Goal: Communication & Community: Answer question/provide support

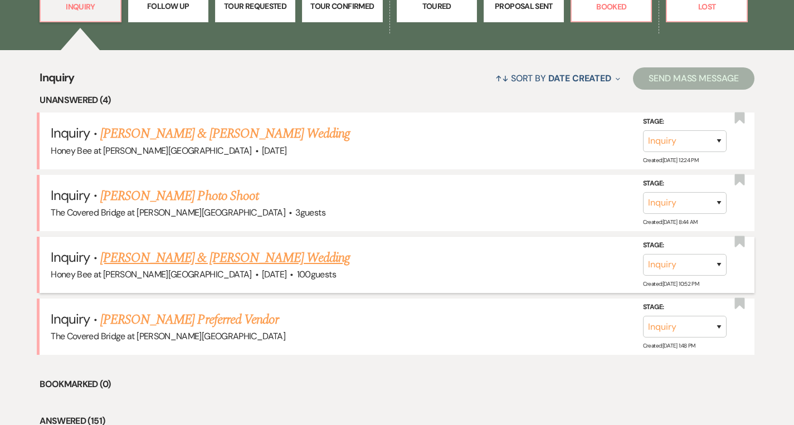
scroll to position [769, 0]
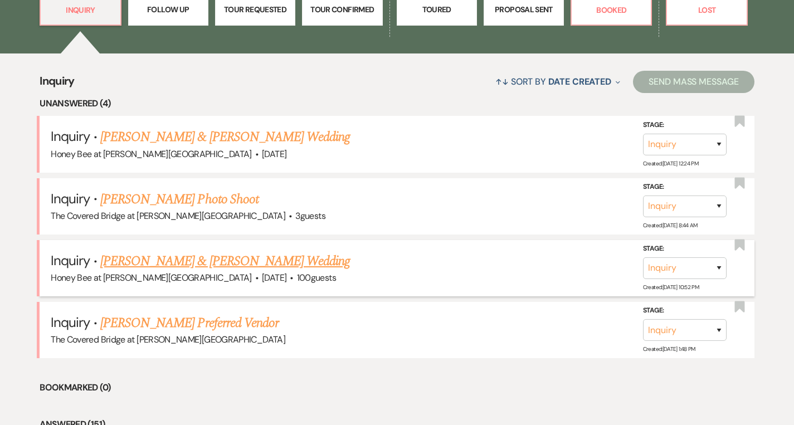
click at [260, 263] on link "[PERSON_NAME] & [PERSON_NAME] Wedding" at bounding box center [225, 261] width 250 height 20
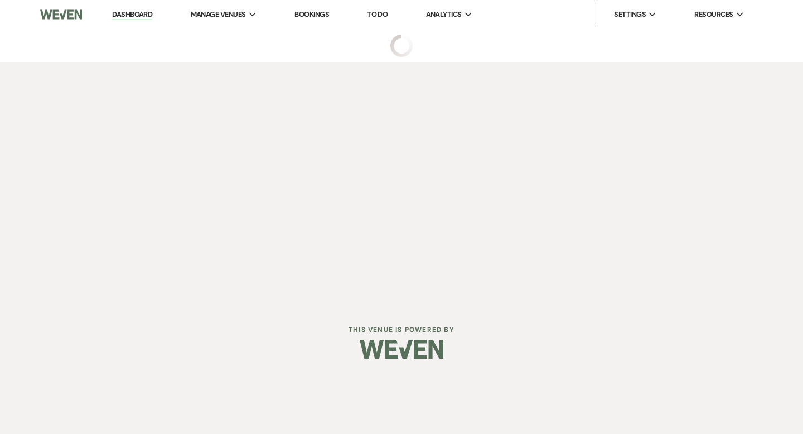
select select "5"
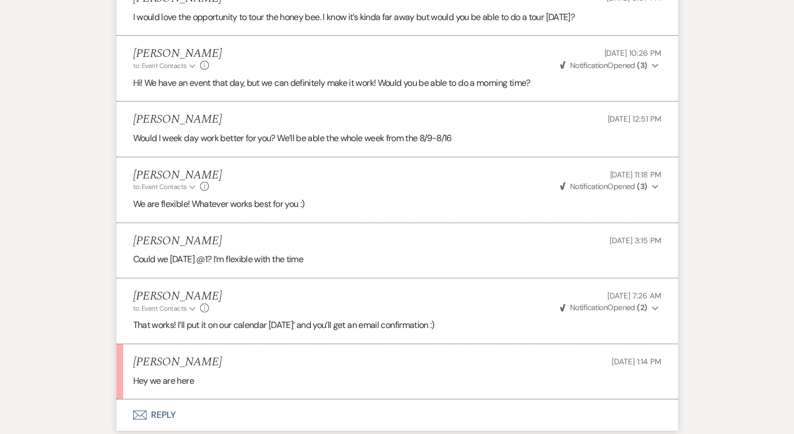
scroll to position [1172, 0]
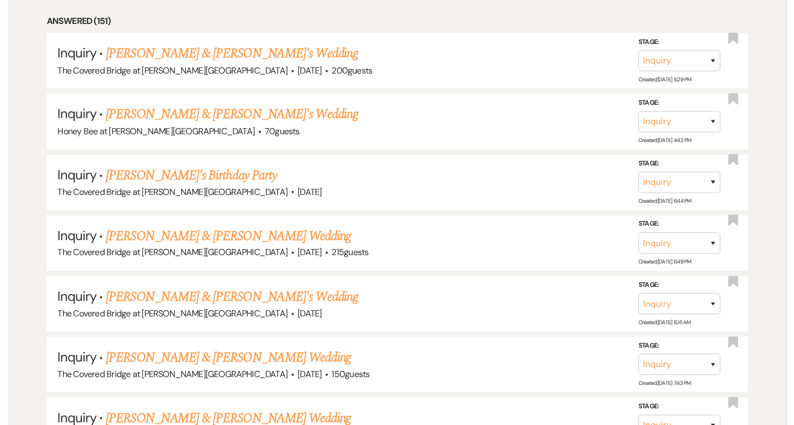
scroll to position [769, 0]
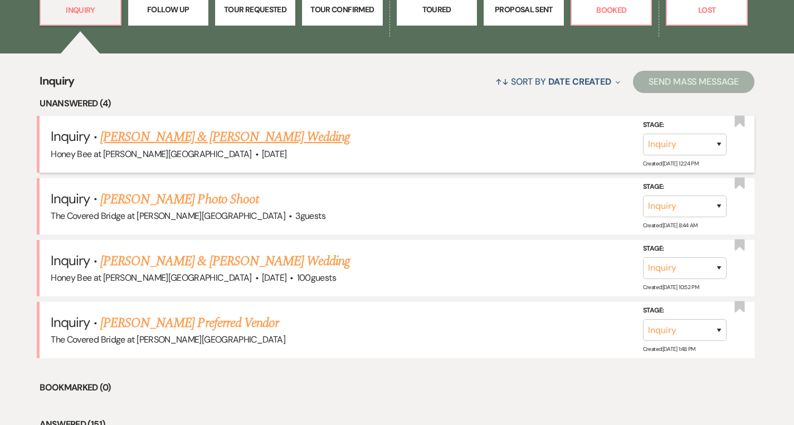
click at [184, 144] on link "[PERSON_NAME] & [PERSON_NAME] Wedding" at bounding box center [225, 137] width 250 height 20
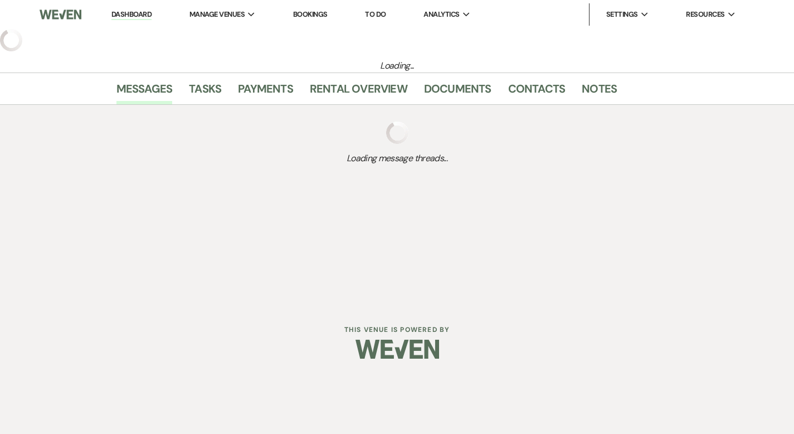
select select "5"
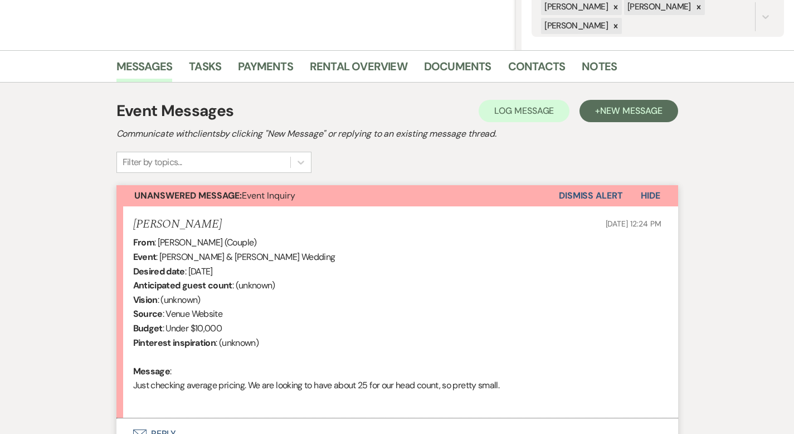
scroll to position [334, 0]
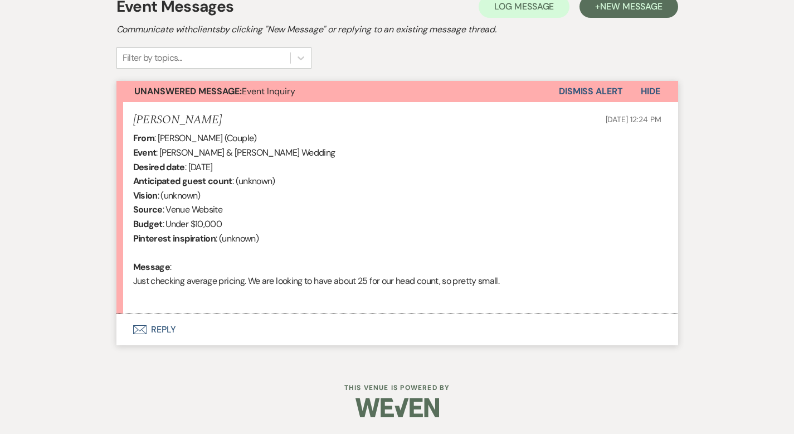
click at [125, 328] on button "Envelope Reply" at bounding box center [398, 329] width 562 height 31
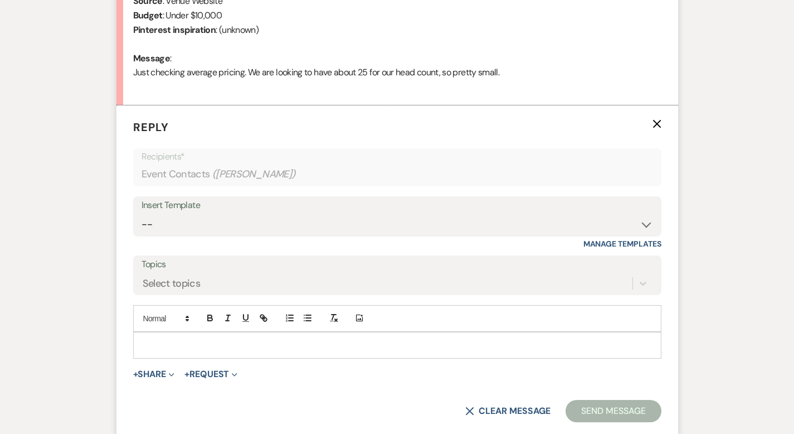
scroll to position [546, 0]
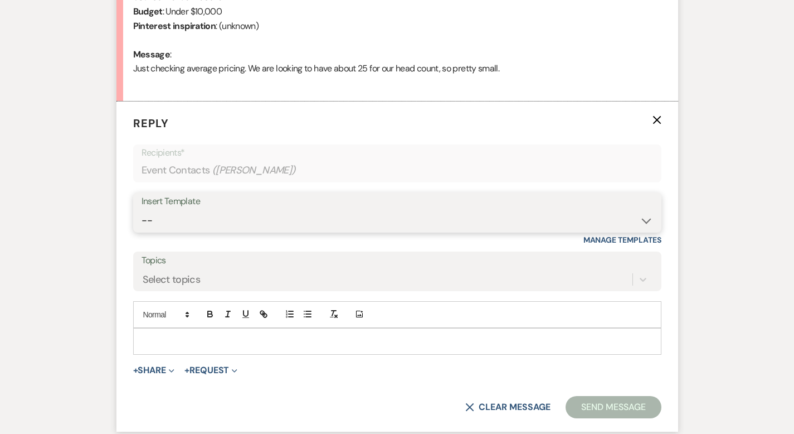
click at [188, 214] on select "-- Weven Planning Portal Introduction (Booked Events) Initial Inquiry Response …" at bounding box center [398, 221] width 512 height 22
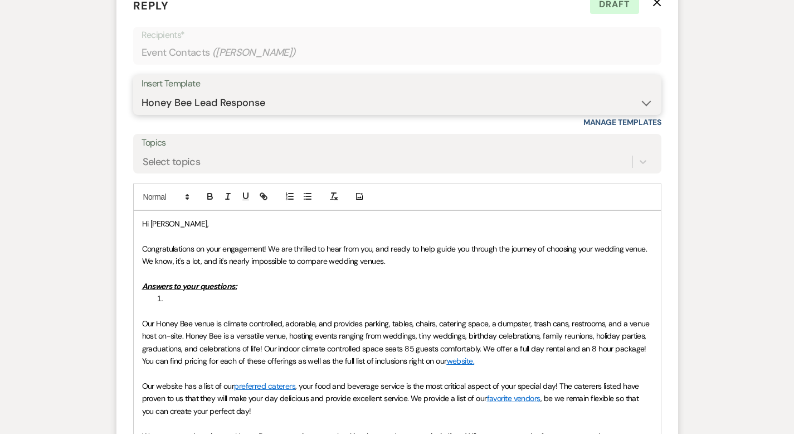
scroll to position [746, 0]
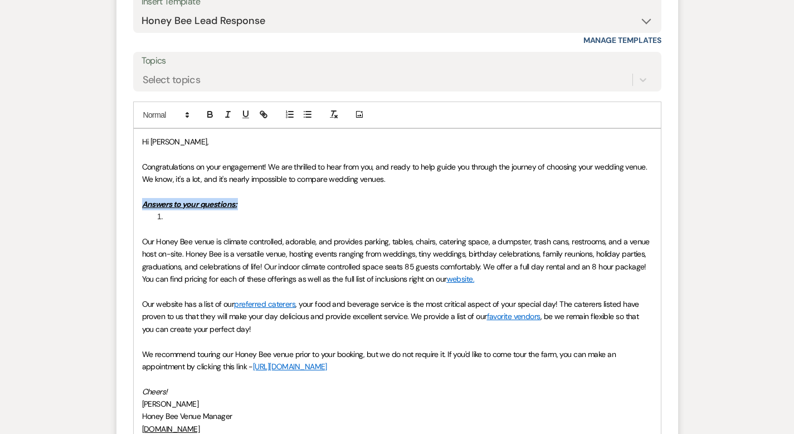
drag, startPoint x: 140, startPoint y: 221, endPoint x: 92, endPoint y: 203, distance: 51.9
click at [117, 203] on form "Reply X Draft Recipients* Event Contacts ( [PERSON_NAME] ) Insert Template -- W…" at bounding box center [398, 210] width 562 height 617
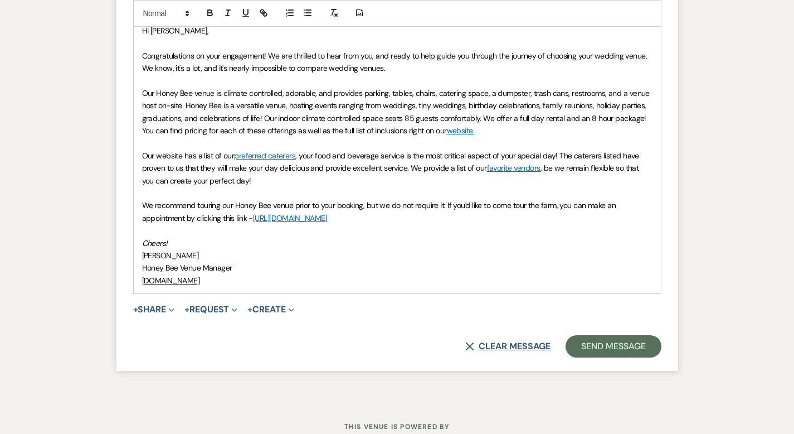
click at [541, 342] on button "X Clear message" at bounding box center [507, 346] width 85 height 9
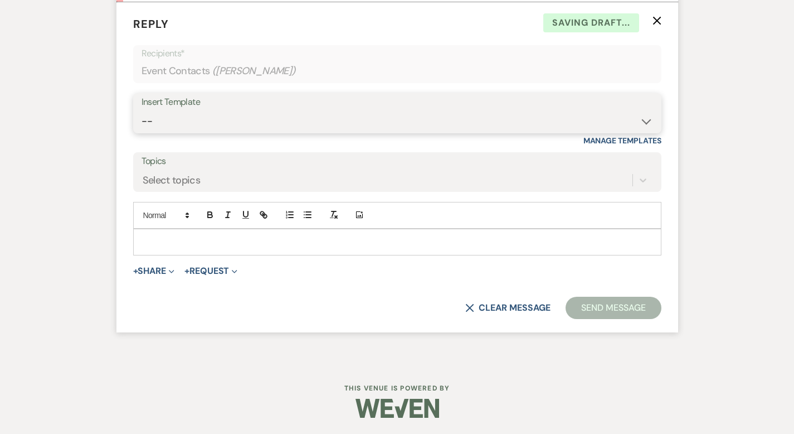
click at [187, 114] on select "-- Weven Planning Portal Introduction (Booked Events) Initial Inquiry Response …" at bounding box center [398, 121] width 512 height 22
select select "3746"
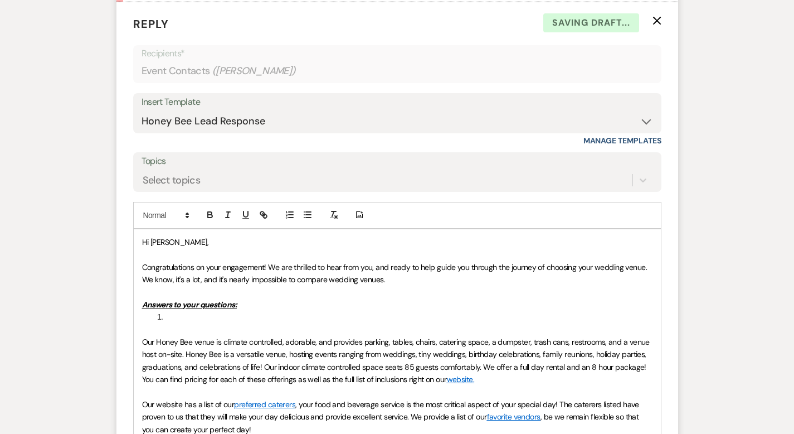
click at [154, 316] on li "﻿" at bounding box center [403, 317] width 499 height 12
click at [208, 215] on icon "button" at bounding box center [210, 216] width 4 height 3
click at [220, 215] on button "button" at bounding box center [228, 214] width 16 height 13
click at [223, 214] on icon "button" at bounding box center [228, 215] width 10 height 10
click at [238, 214] on button "button" at bounding box center [246, 214] width 16 height 13
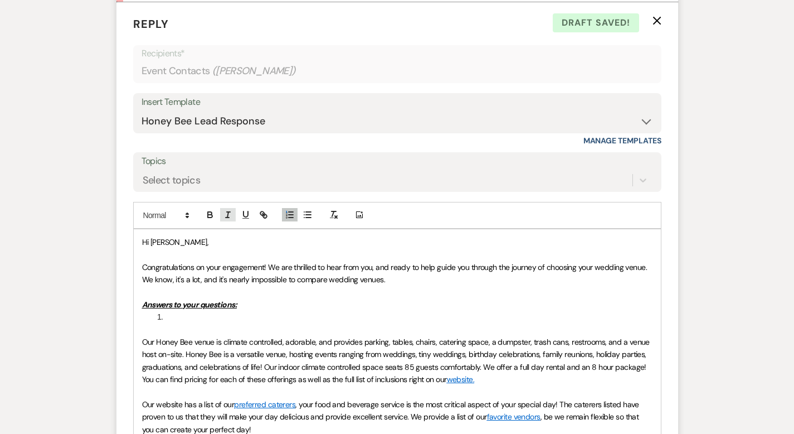
click at [223, 213] on icon "button" at bounding box center [228, 215] width 10 height 10
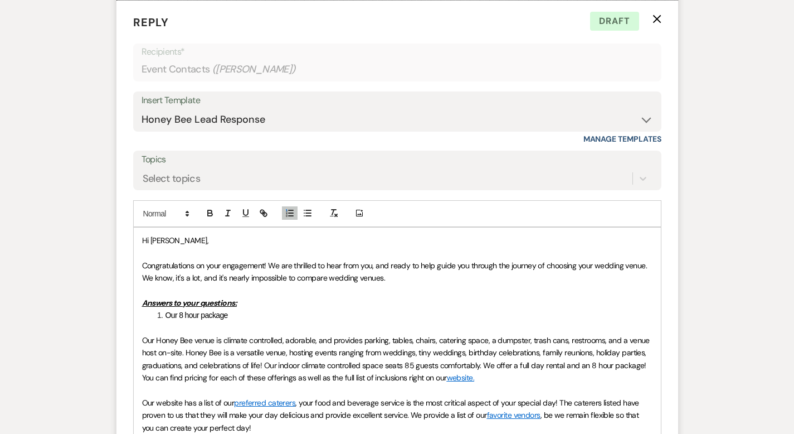
scroll to position [649, 0]
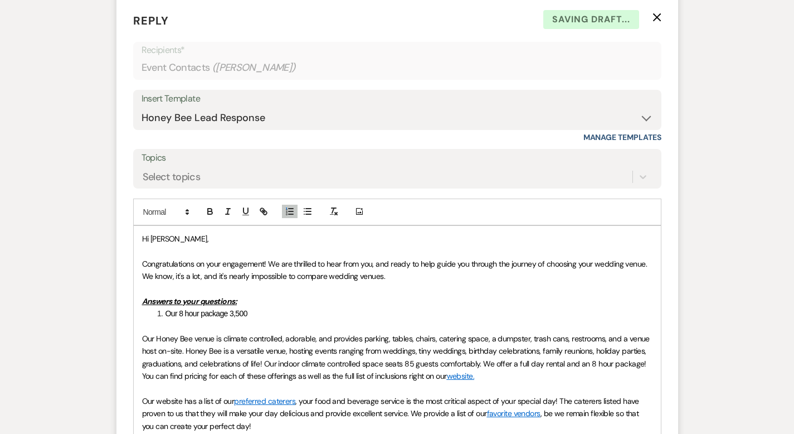
click at [193, 312] on span "Our 8 hour package 3,500" at bounding box center [207, 313] width 82 height 9
click at [277, 312] on li "﻿ Our 8 hour package is $3,500" at bounding box center [403, 313] width 499 height 12
drag, startPoint x: 277, startPoint y: 312, endPoint x: 105, endPoint y: 293, distance: 172.8
click at [134, 293] on div "Hi [PERSON_NAME], Congratulations on your engagement! We are thrilled to hear f…" at bounding box center [397, 382] width 527 height 313
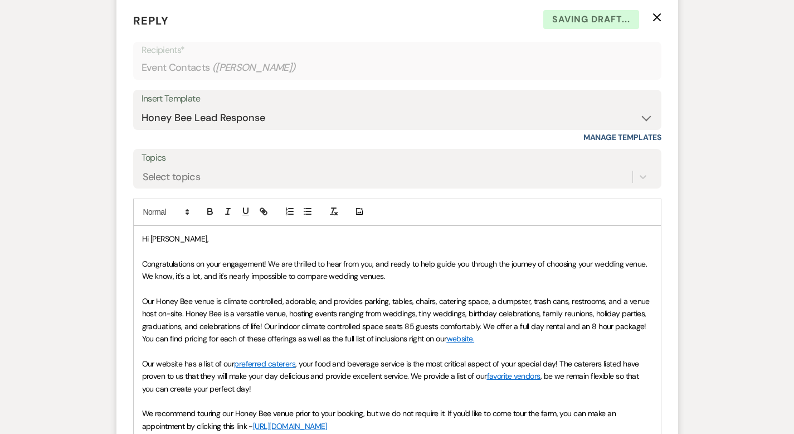
click at [448, 326] on span "Our Honey Bee venue is climate controlled, adorable, and provides parking, tabl…" at bounding box center [397, 319] width 510 height 47
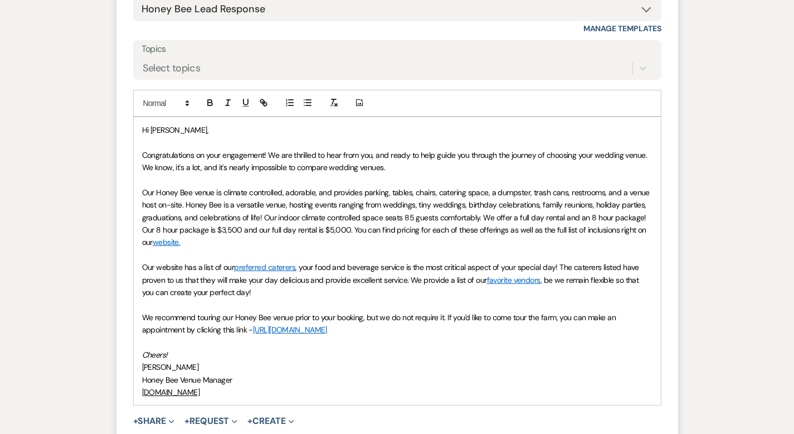
scroll to position [821, 0]
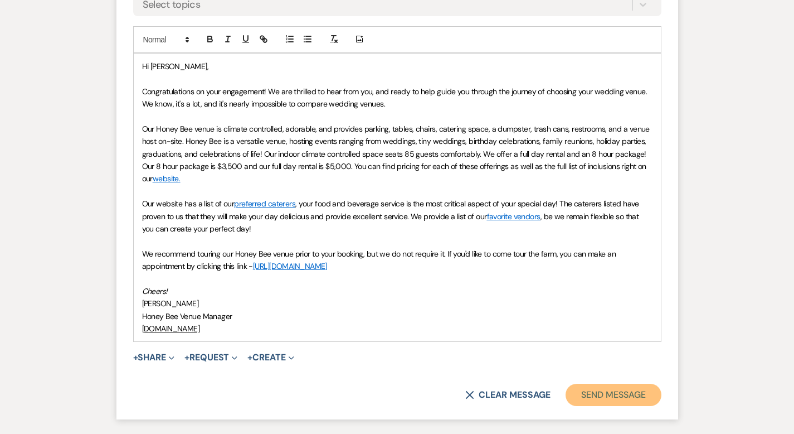
click at [658, 384] on button "Send Message" at bounding box center [613, 395] width 95 height 22
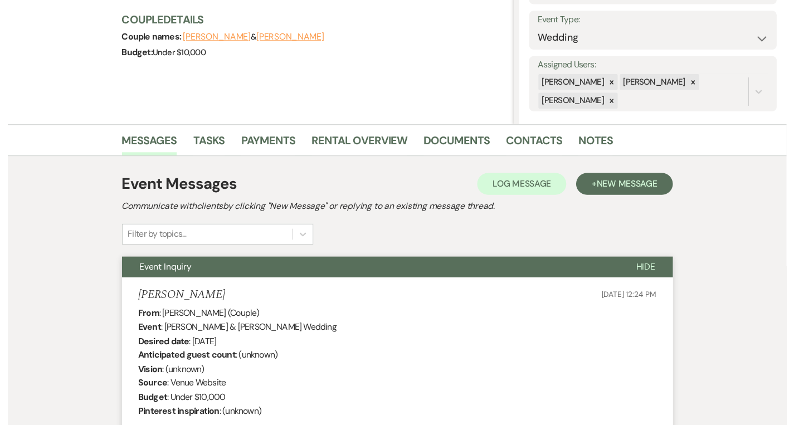
scroll to position [0, 0]
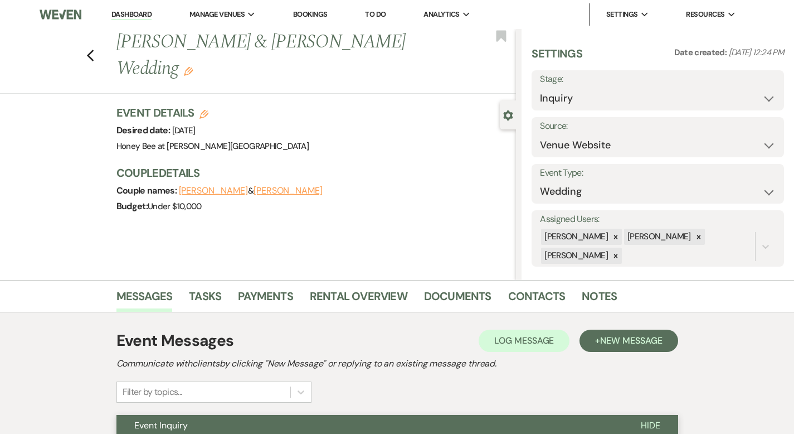
click at [128, 10] on link "Dashboard" at bounding box center [131, 14] width 40 height 11
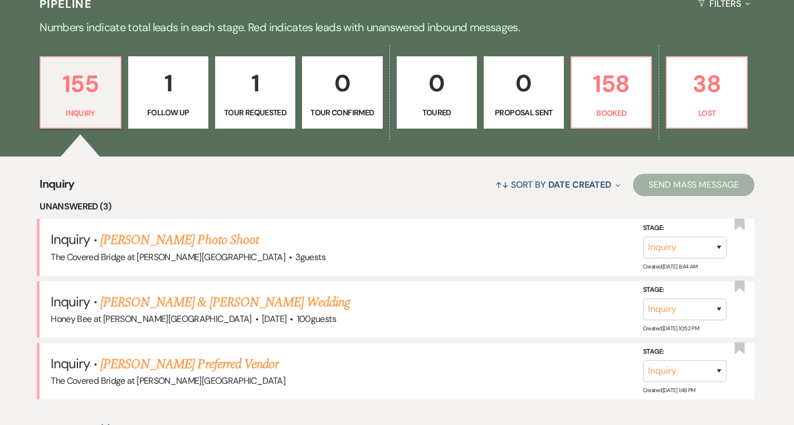
scroll to position [617, 0]
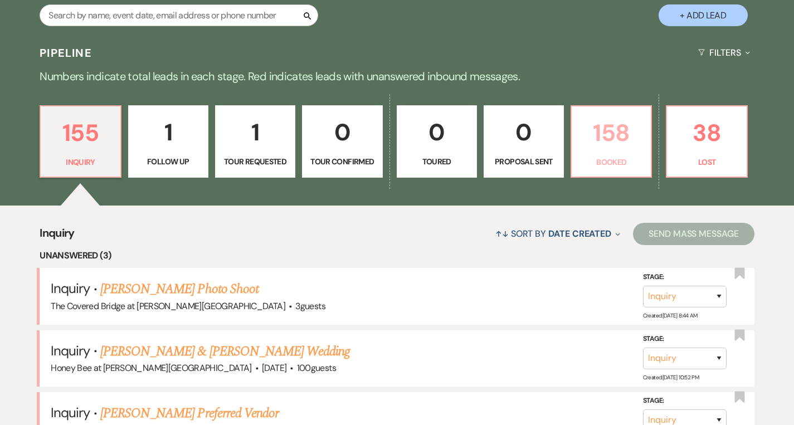
click at [644, 137] on p "158" at bounding box center [612, 132] width 66 height 37
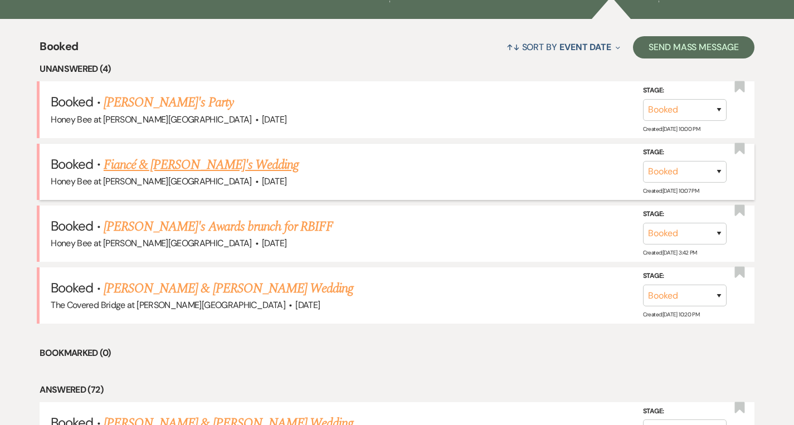
scroll to position [802, 0]
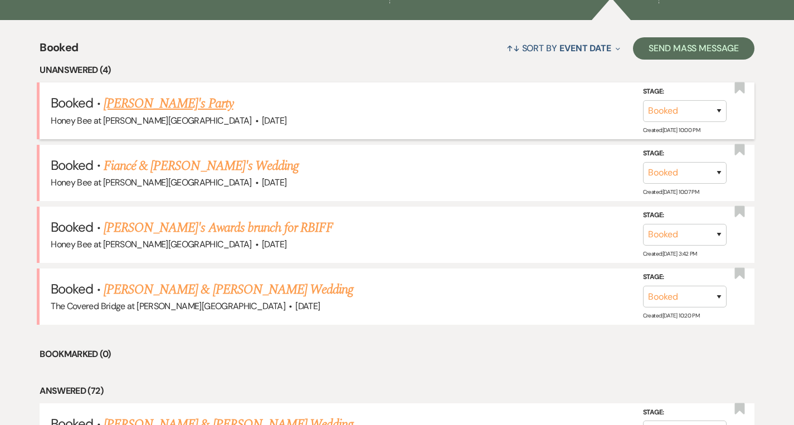
click at [186, 110] on link "[PERSON_NAME]'s Party" at bounding box center [169, 104] width 130 height 20
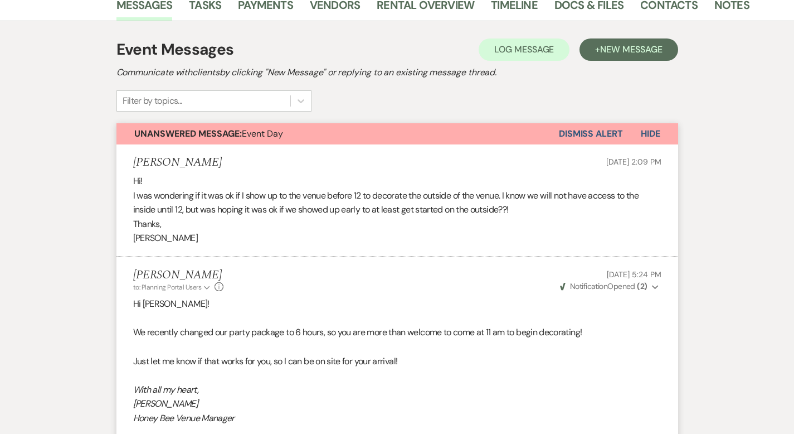
scroll to position [164, 0]
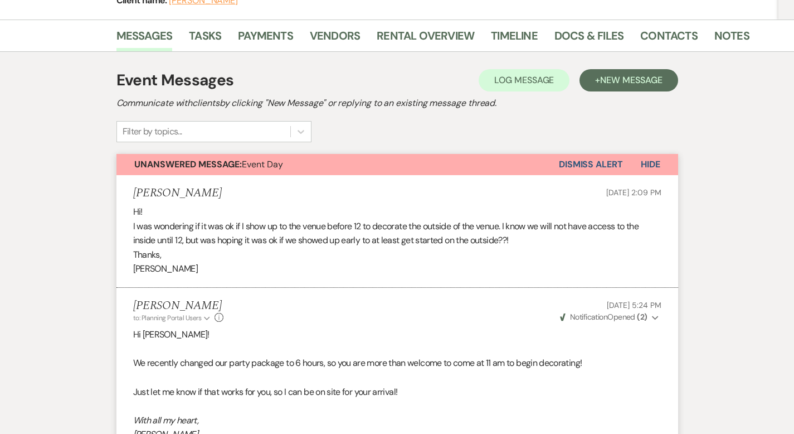
click at [623, 159] on button "Dismiss Alert" at bounding box center [591, 164] width 64 height 21
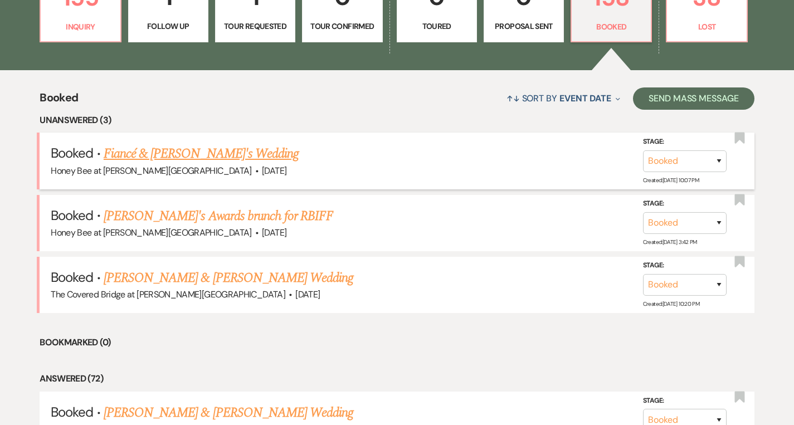
scroll to position [751, 0]
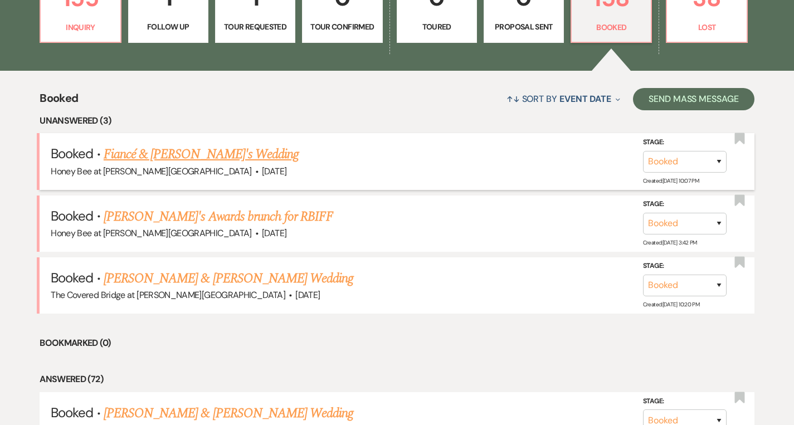
click at [221, 159] on link "Fiancé & [PERSON_NAME]'s Wedding" at bounding box center [201, 154] width 195 height 20
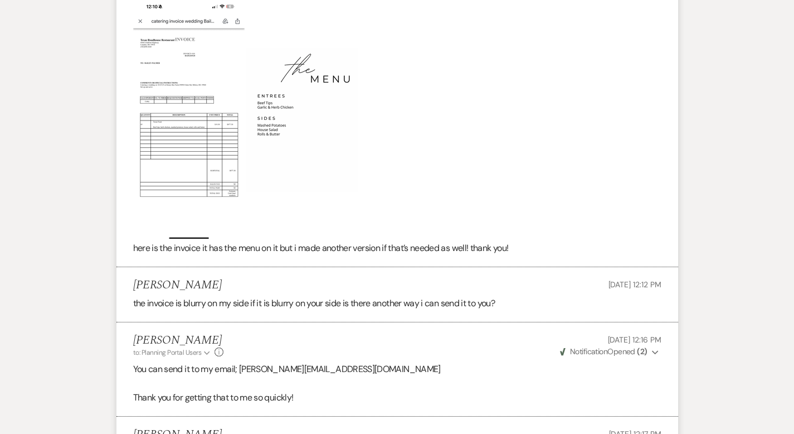
scroll to position [3200, 0]
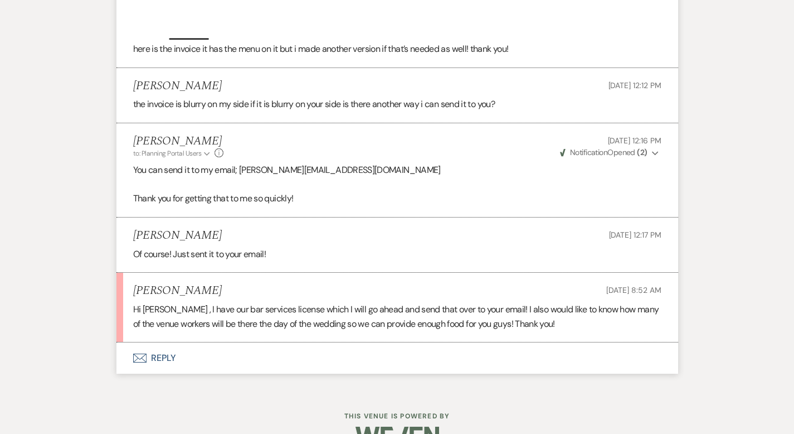
click at [117, 342] on button "Envelope Reply" at bounding box center [398, 357] width 562 height 31
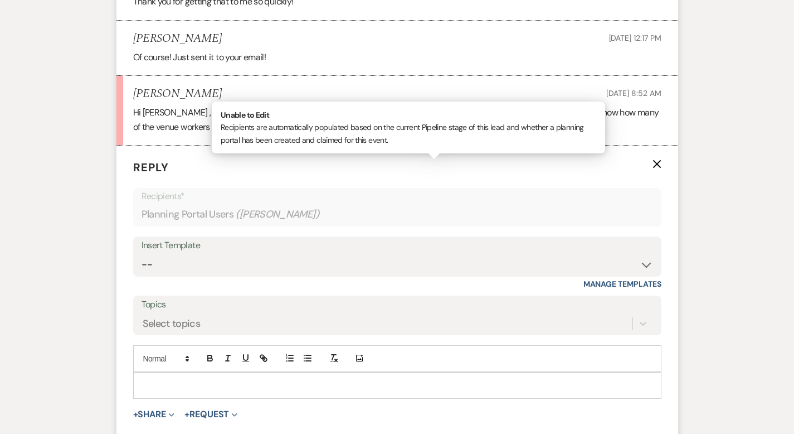
scroll to position [3462, 0]
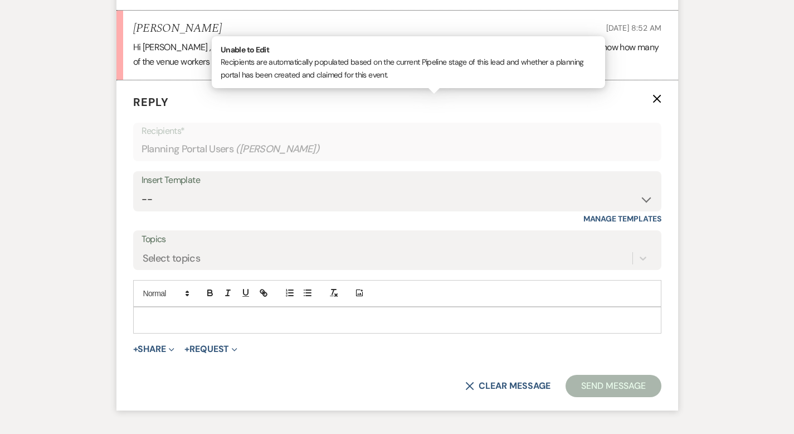
click at [178, 314] on p at bounding box center [397, 320] width 511 height 12
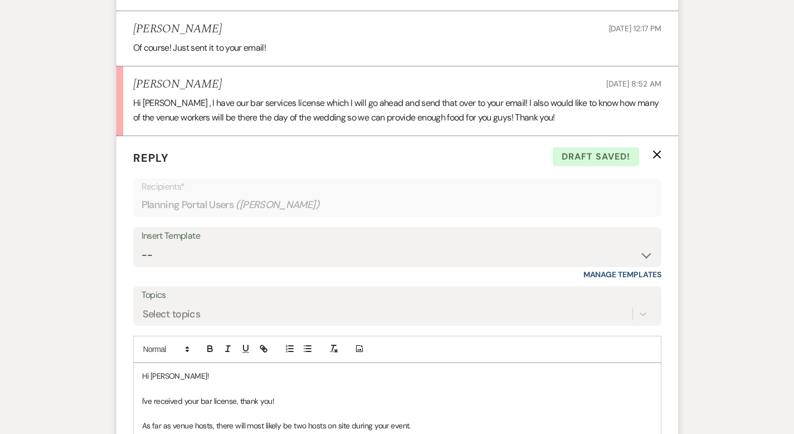
scroll to position [3562, 0]
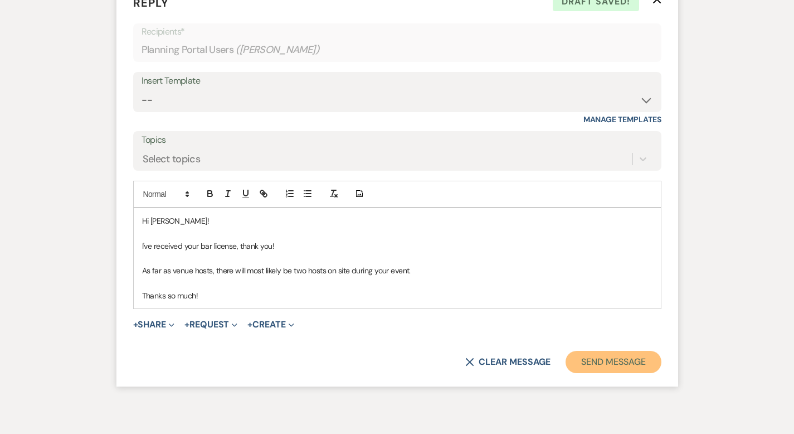
click at [649, 351] on button "Send Message" at bounding box center [613, 362] width 95 height 22
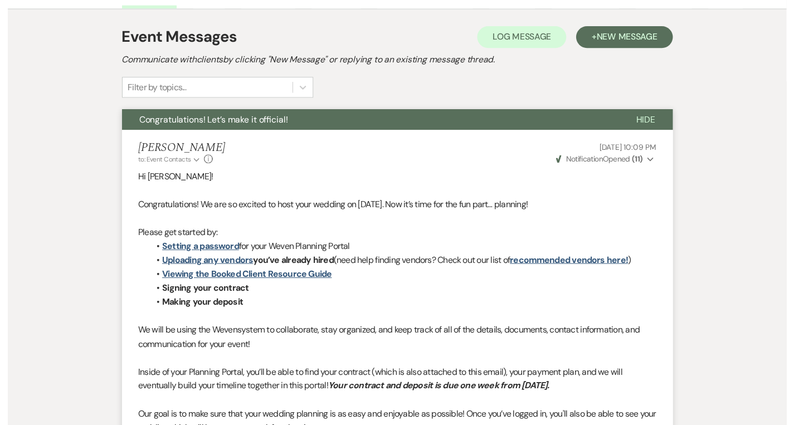
scroll to position [0, 0]
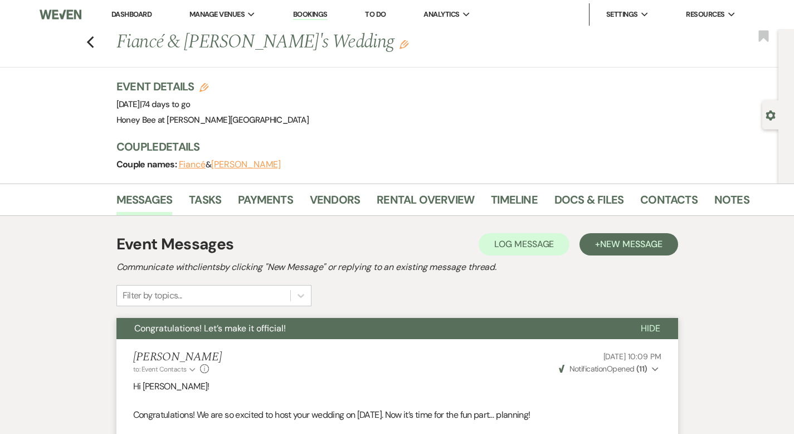
click at [133, 15] on link "Dashboard" at bounding box center [131, 13] width 40 height 9
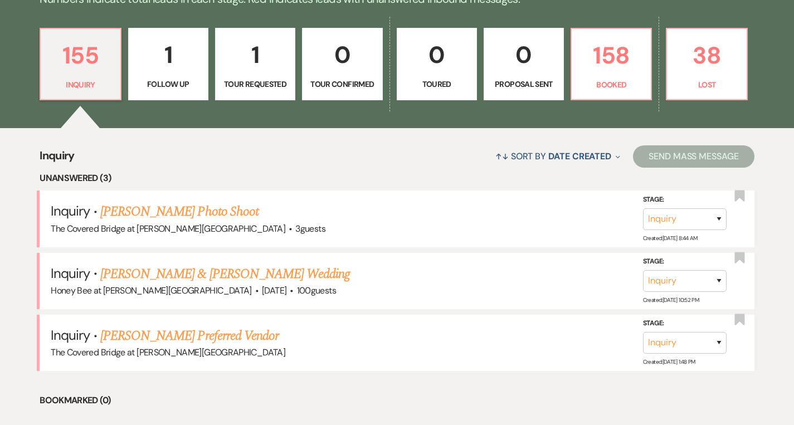
scroll to position [696, 0]
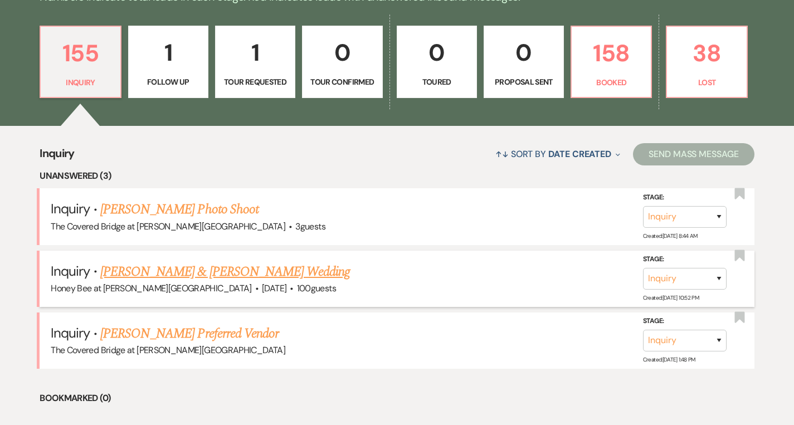
click at [266, 273] on link "[PERSON_NAME] & [PERSON_NAME] Wedding" at bounding box center [225, 272] width 250 height 20
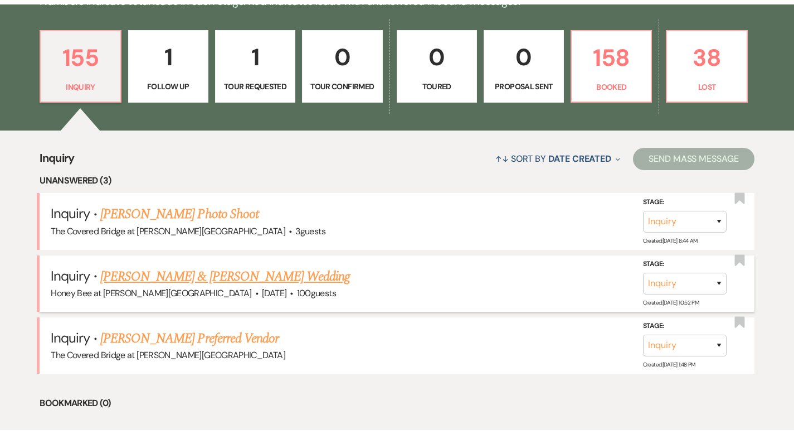
select select "5"
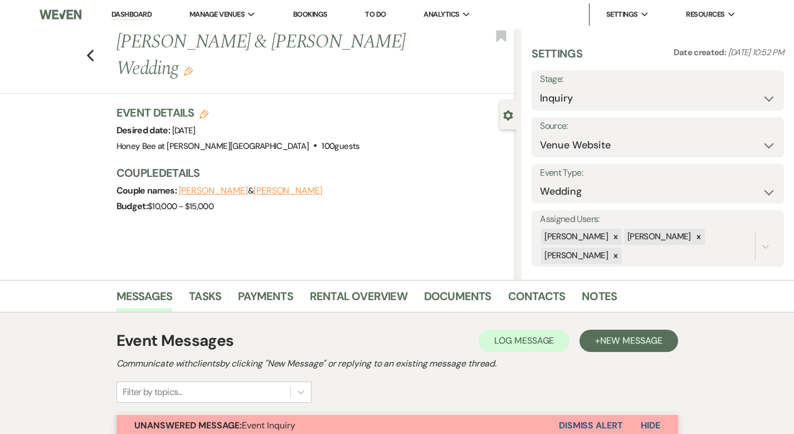
click at [127, 14] on link "Dashboard" at bounding box center [131, 14] width 40 height 11
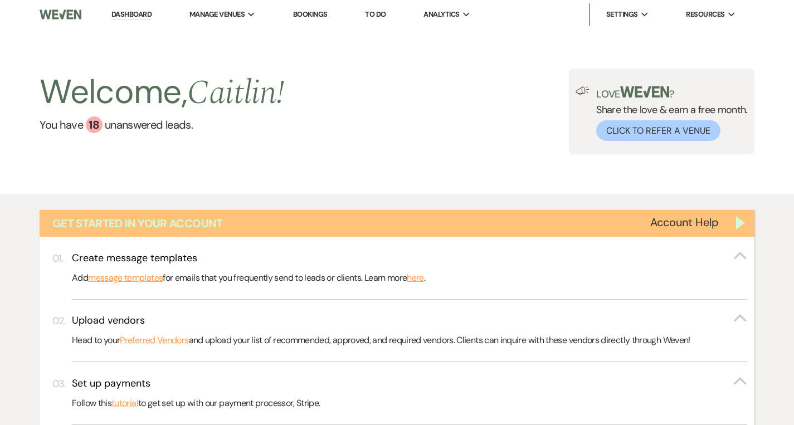
click at [755, 221] on div "Get Started in Your Account" at bounding box center [397, 223] width 715 height 27
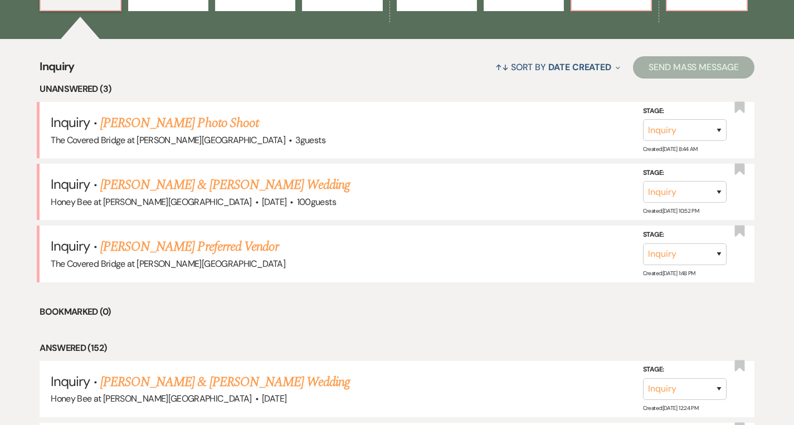
scroll to position [348, 0]
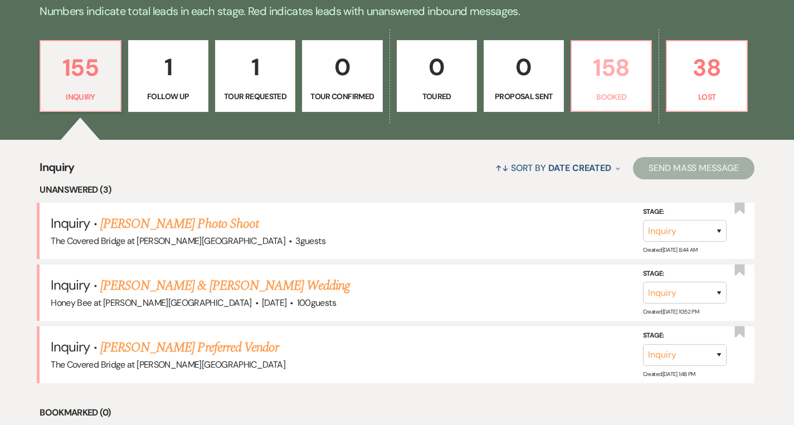
click at [620, 72] on p "158" at bounding box center [612, 67] width 66 height 37
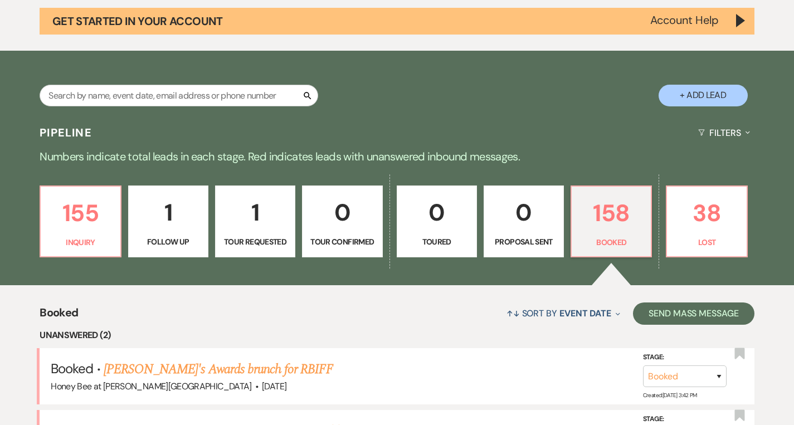
scroll to position [188, 0]
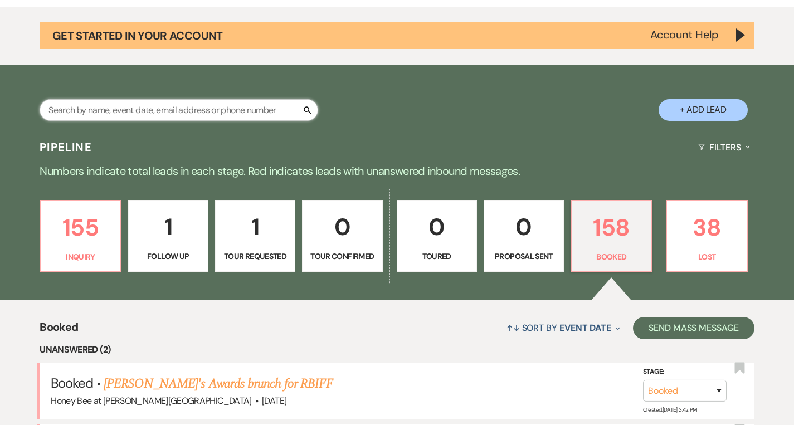
click at [182, 119] on input "text" at bounding box center [179, 110] width 279 height 22
type input "[PERSON_NAME]"
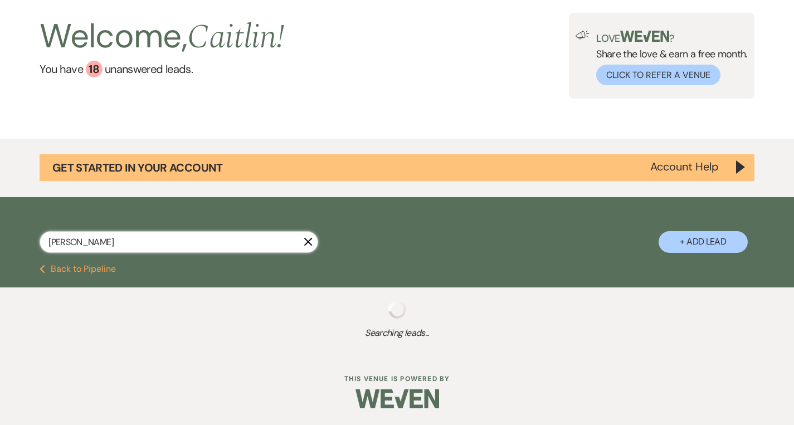
scroll to position [188, 0]
select select "8"
select select "11"
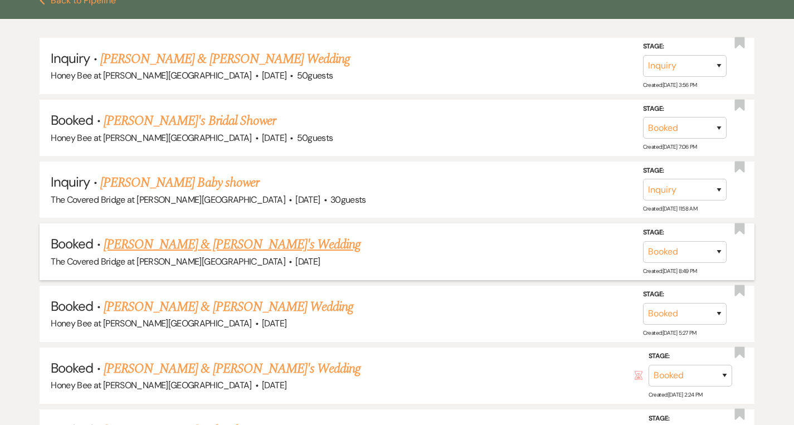
scroll to position [326, 0]
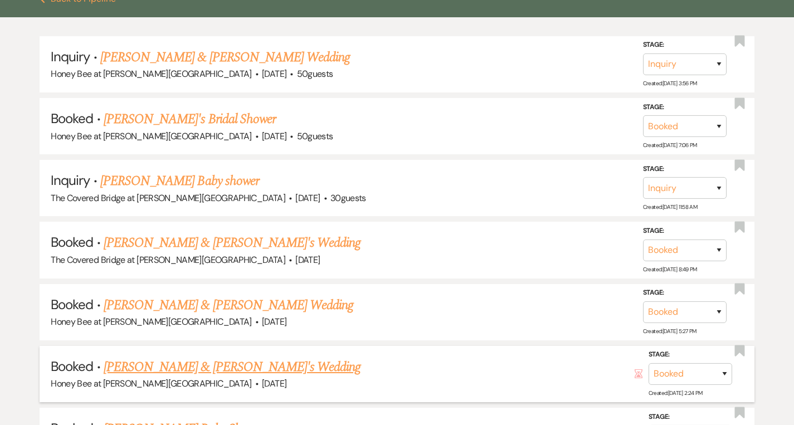
type input "[PERSON_NAME]"
click at [162, 365] on link "[PERSON_NAME] & [PERSON_NAME]'s Wedding" at bounding box center [233, 367] width 258 height 20
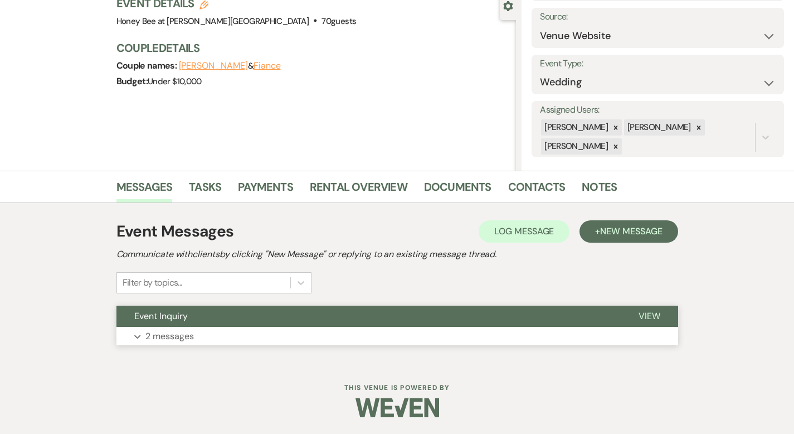
click at [197, 327] on button "Expand 2 messages" at bounding box center [398, 336] width 562 height 19
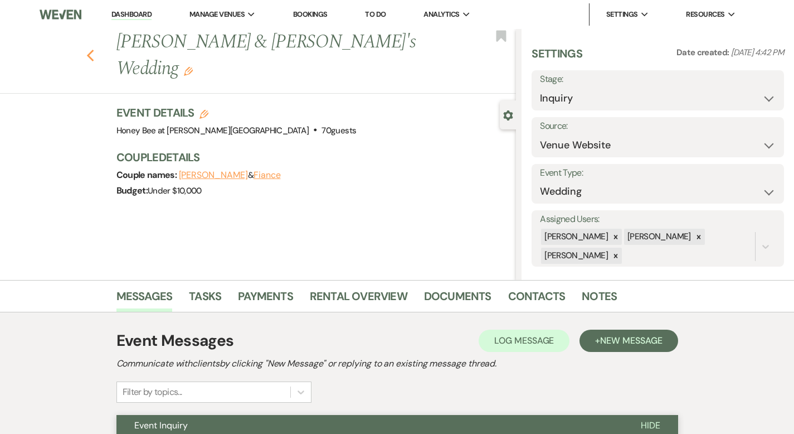
click at [86, 49] on icon "Previous" at bounding box center [90, 55] width 8 height 13
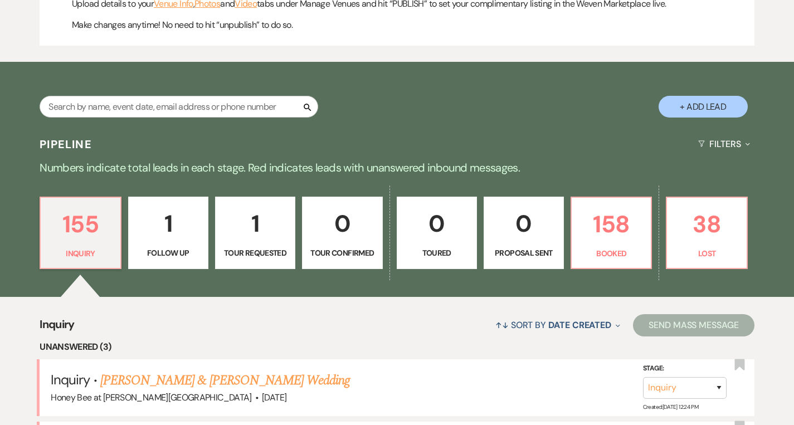
scroll to position [525, 0]
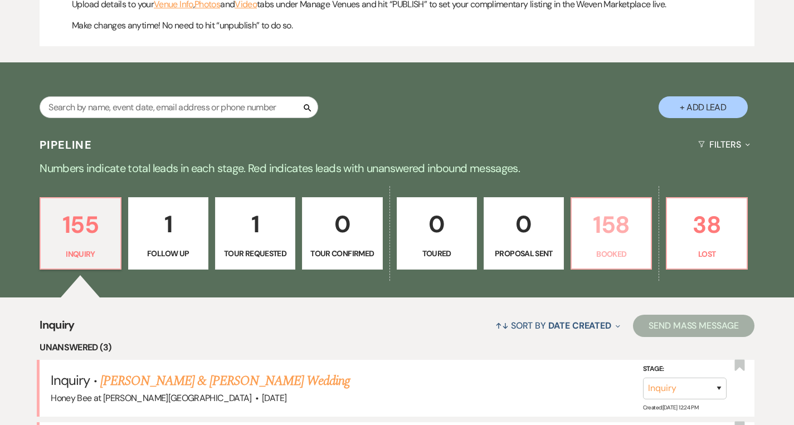
click at [617, 246] on link "158 Booked" at bounding box center [611, 233] width 81 height 72
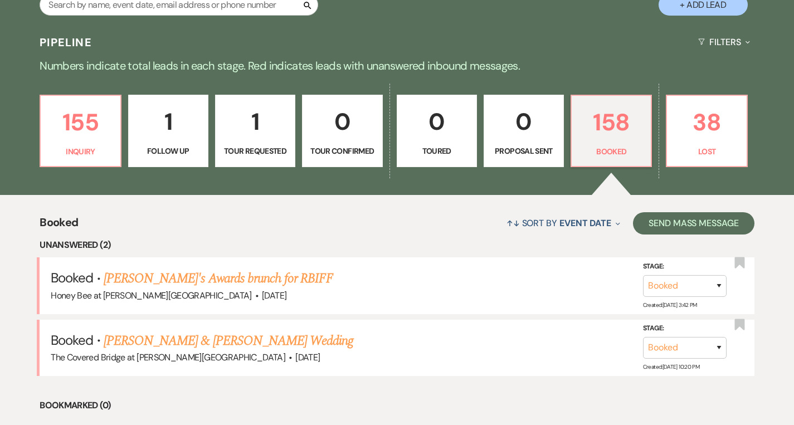
scroll to position [629, 0]
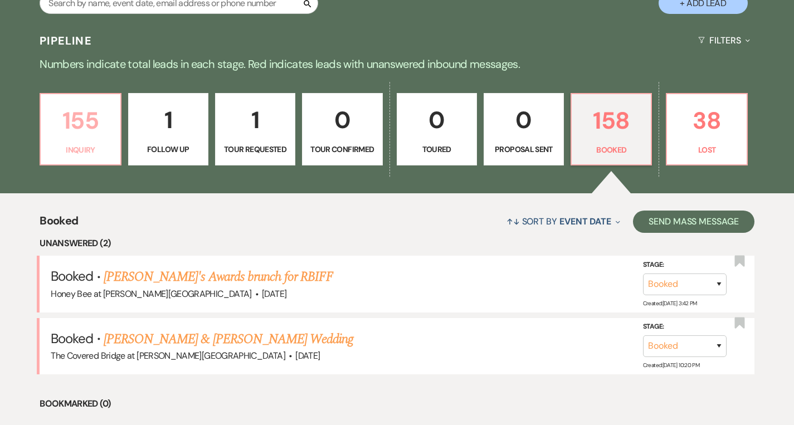
click at [91, 145] on link "155 Inquiry" at bounding box center [80, 129] width 81 height 72
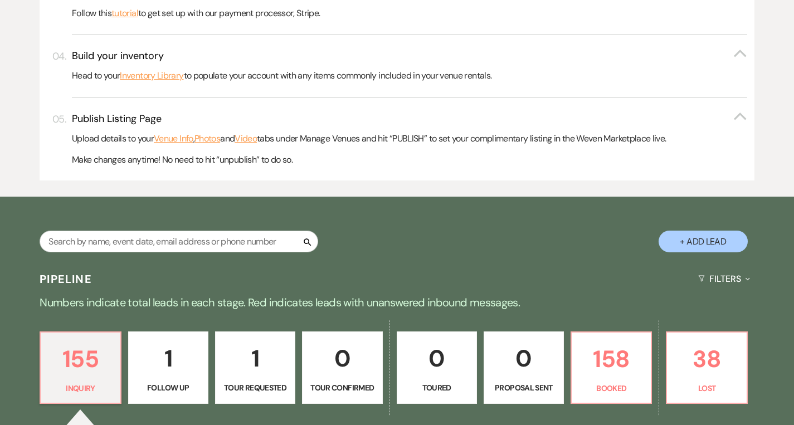
scroll to position [343, 0]
